Goal: Find specific page/section: Find specific page/section

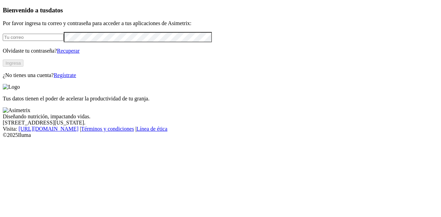
type input "[EMAIL_ADDRESS][DOMAIN_NAME]"
click at [23, 67] on button "Ingresa" at bounding box center [13, 63] width 21 height 7
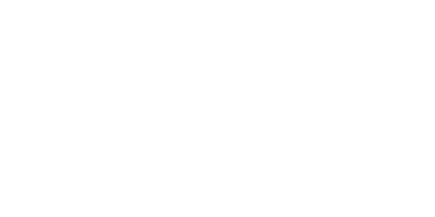
drag, startPoint x: 209, startPoint y: 91, endPoint x: 382, endPoint y: 130, distance: 177.7
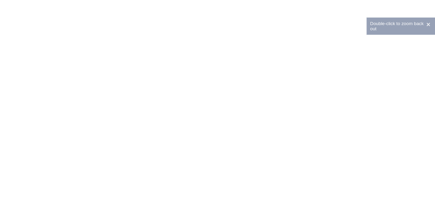
drag, startPoint x: 84, startPoint y: 99, endPoint x: 269, endPoint y: 157, distance: 193.8
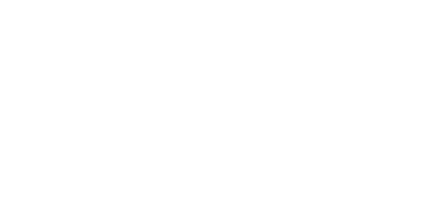
drag, startPoint x: 128, startPoint y: 96, endPoint x: 292, endPoint y: 145, distance: 171.1
drag, startPoint x: 195, startPoint y: 121, endPoint x: 277, endPoint y: 157, distance: 89.5
